Goal: Communication & Community: Answer question/provide support

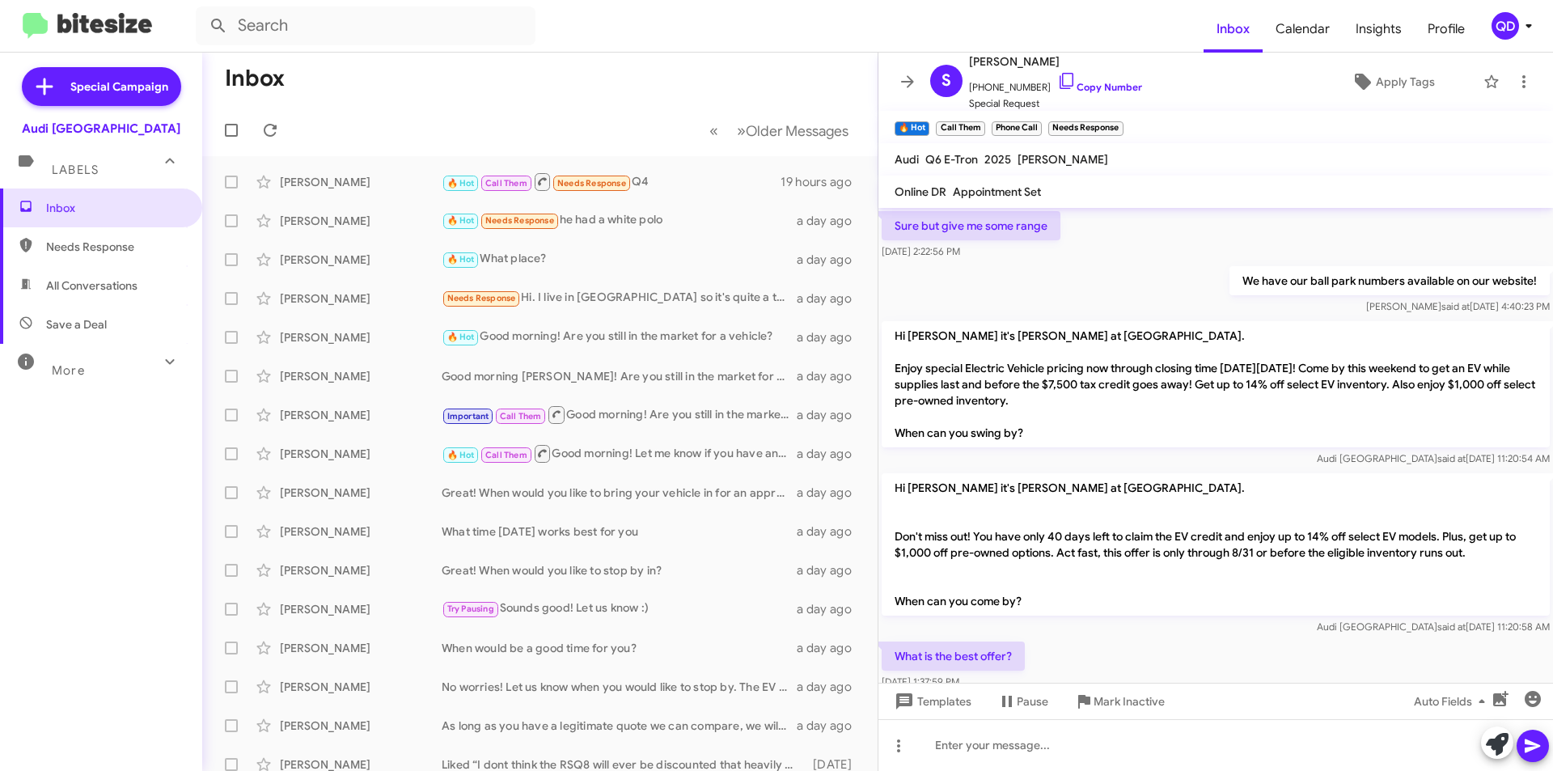
scroll to position [1020, 0]
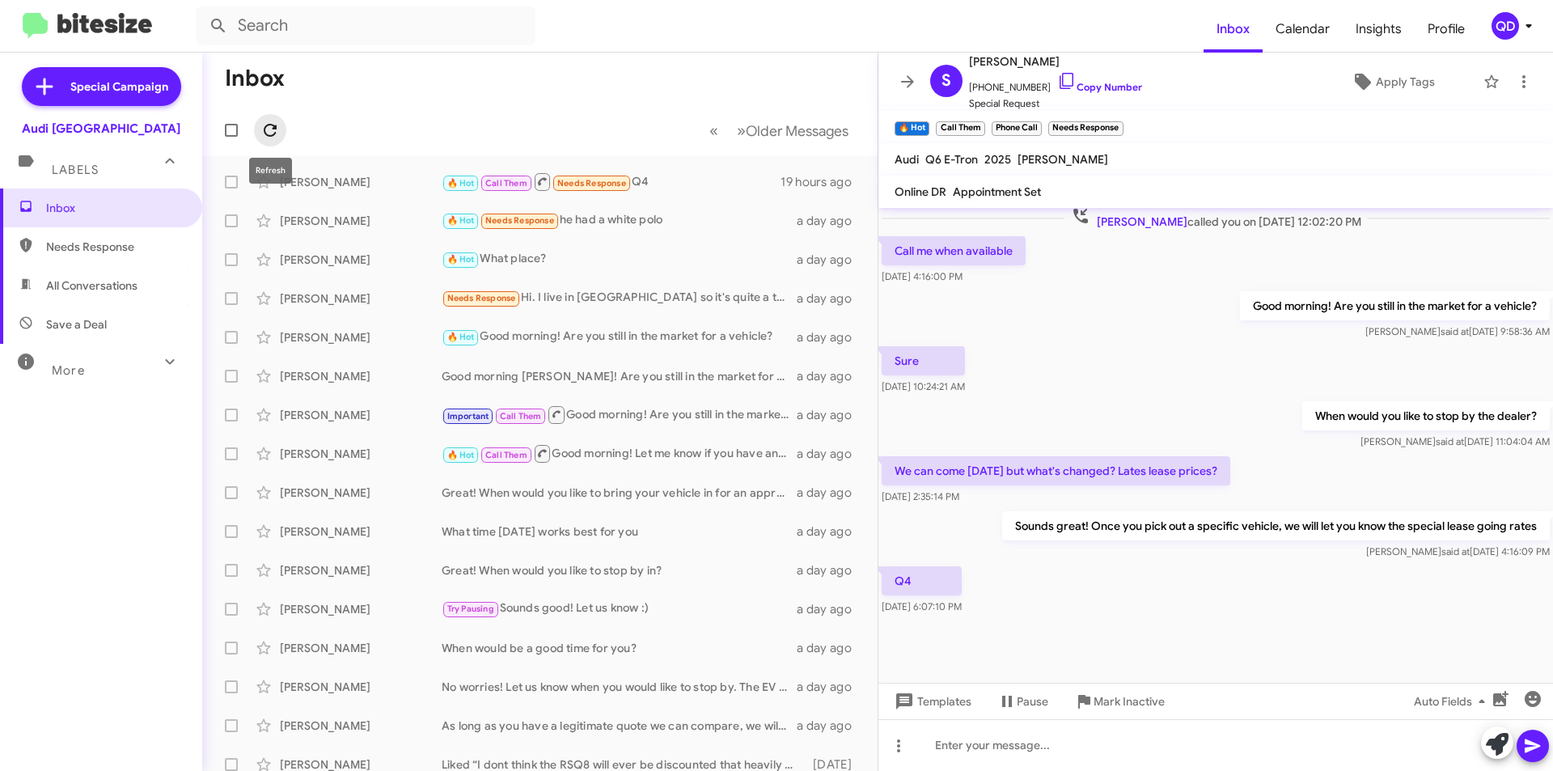
click at [275, 129] on icon at bounding box center [270, 130] width 13 height 13
click at [276, 126] on icon at bounding box center [270, 130] width 13 height 13
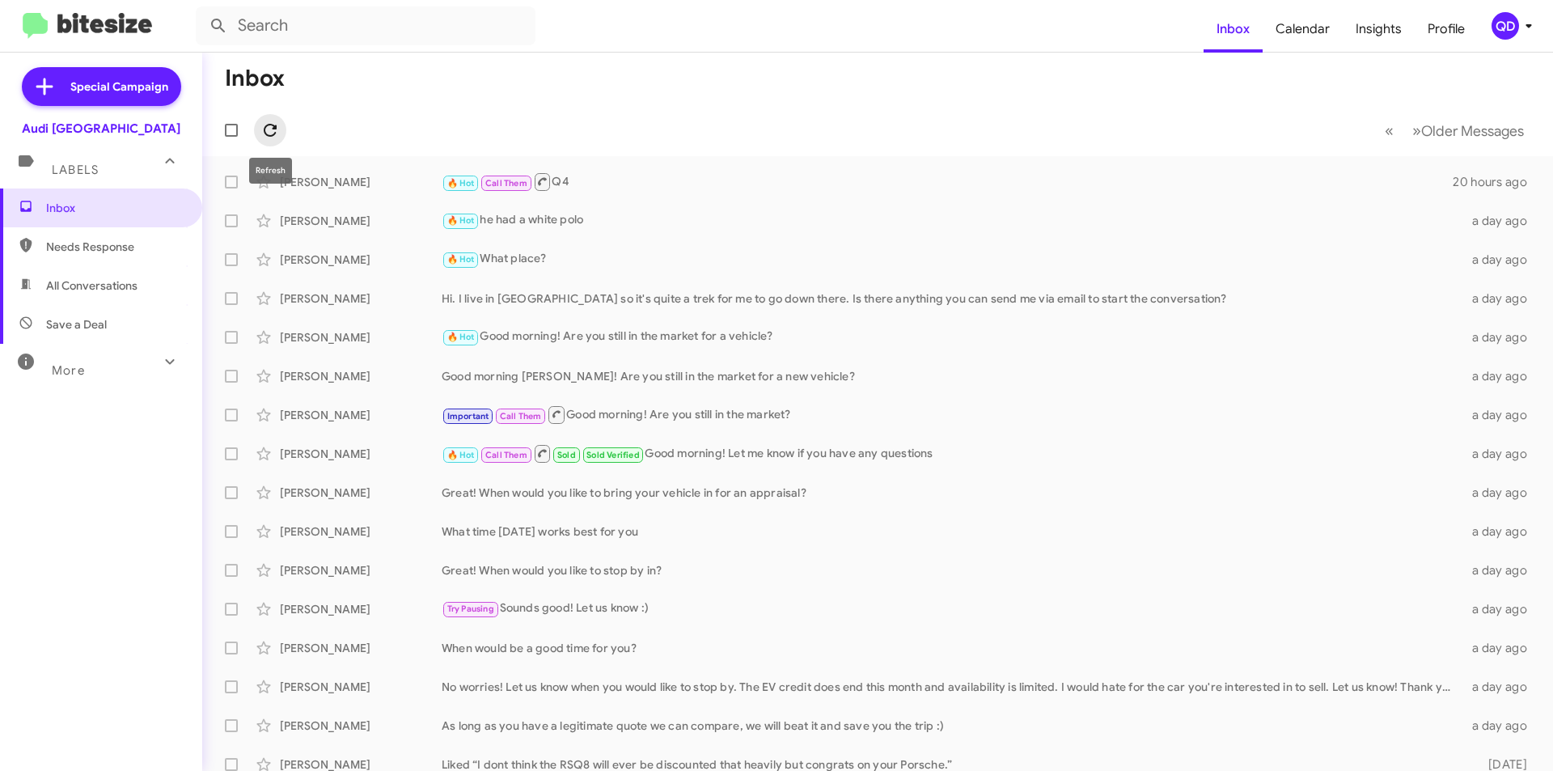
click at [268, 136] on icon at bounding box center [270, 130] width 13 height 13
click at [277, 129] on icon at bounding box center [270, 130] width 13 height 13
